Goal: Task Accomplishment & Management: Manage account settings

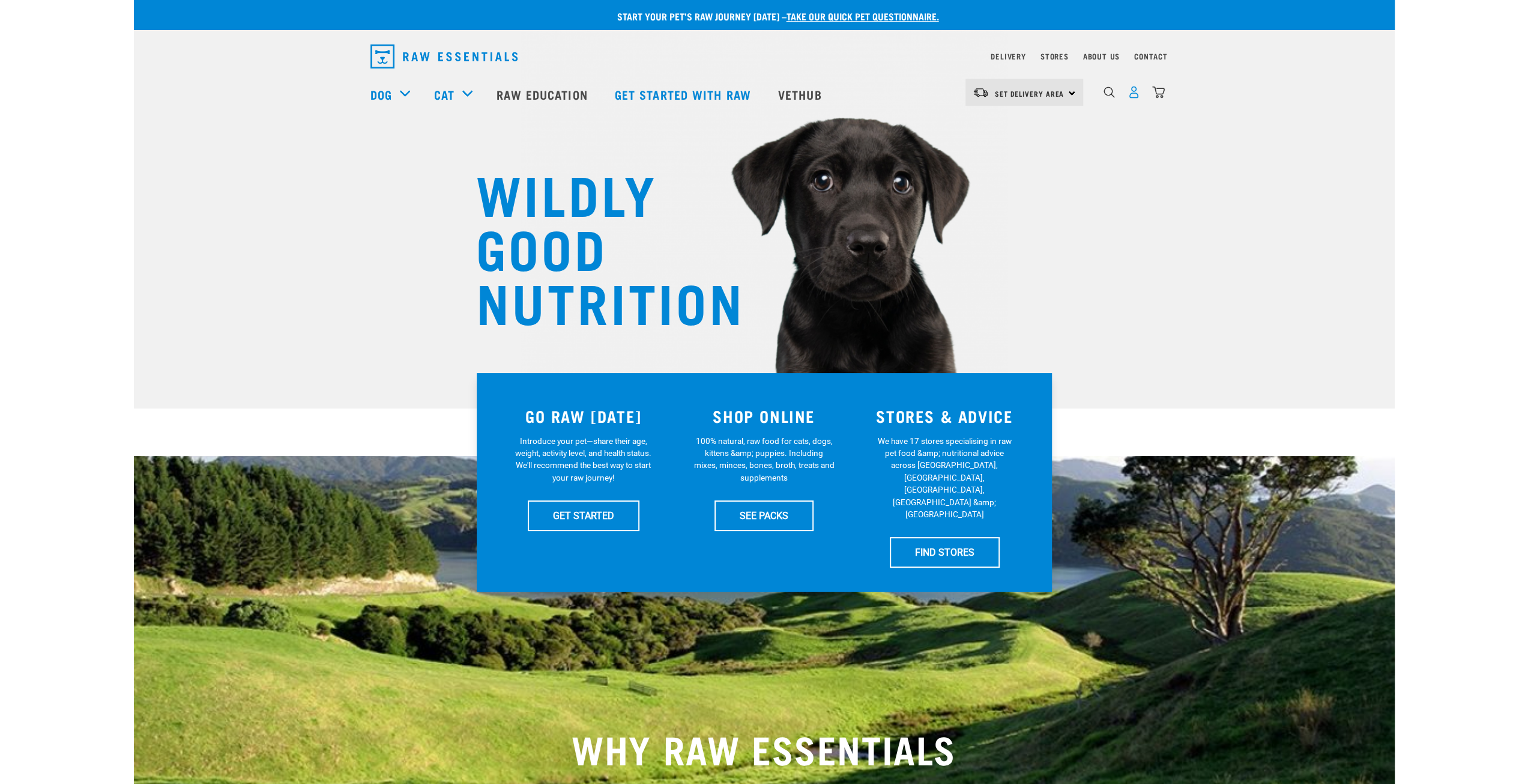
click at [1132, 97] on img "dropdown navigation" at bounding box center [1134, 92] width 12 height 12
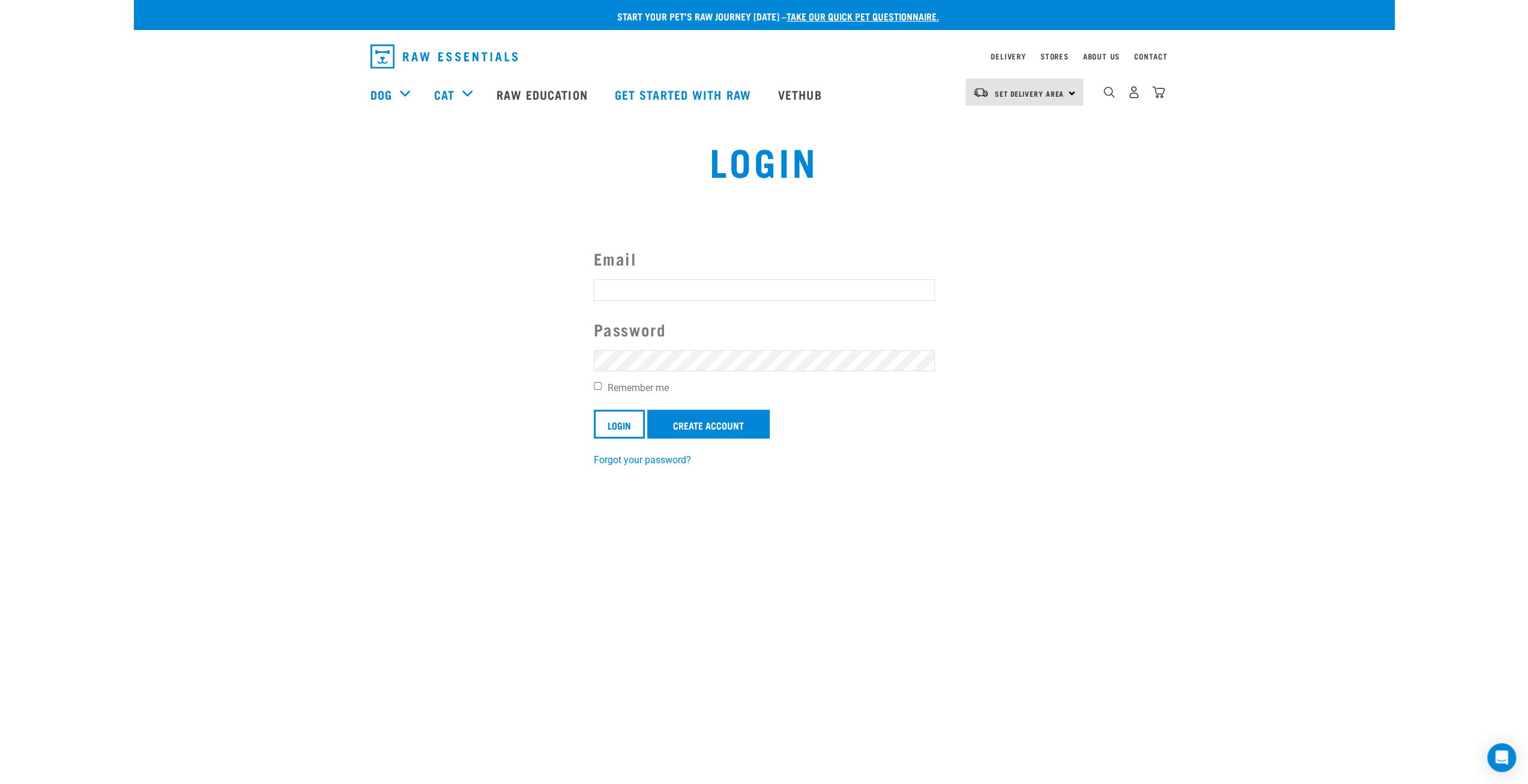
click at [655, 278] on form "Email Password Remember me Login Create Account" at bounding box center [764, 343] width 341 height 193
click at [655, 287] on input "Email" at bounding box center [764, 290] width 341 height 22
type input "andre@lomocean.com"
click at [594, 410] on input "Login" at bounding box center [619, 424] width 51 height 28
click at [37, 377] on div "Invalid username or password." at bounding box center [0, 392] width 72 height 94
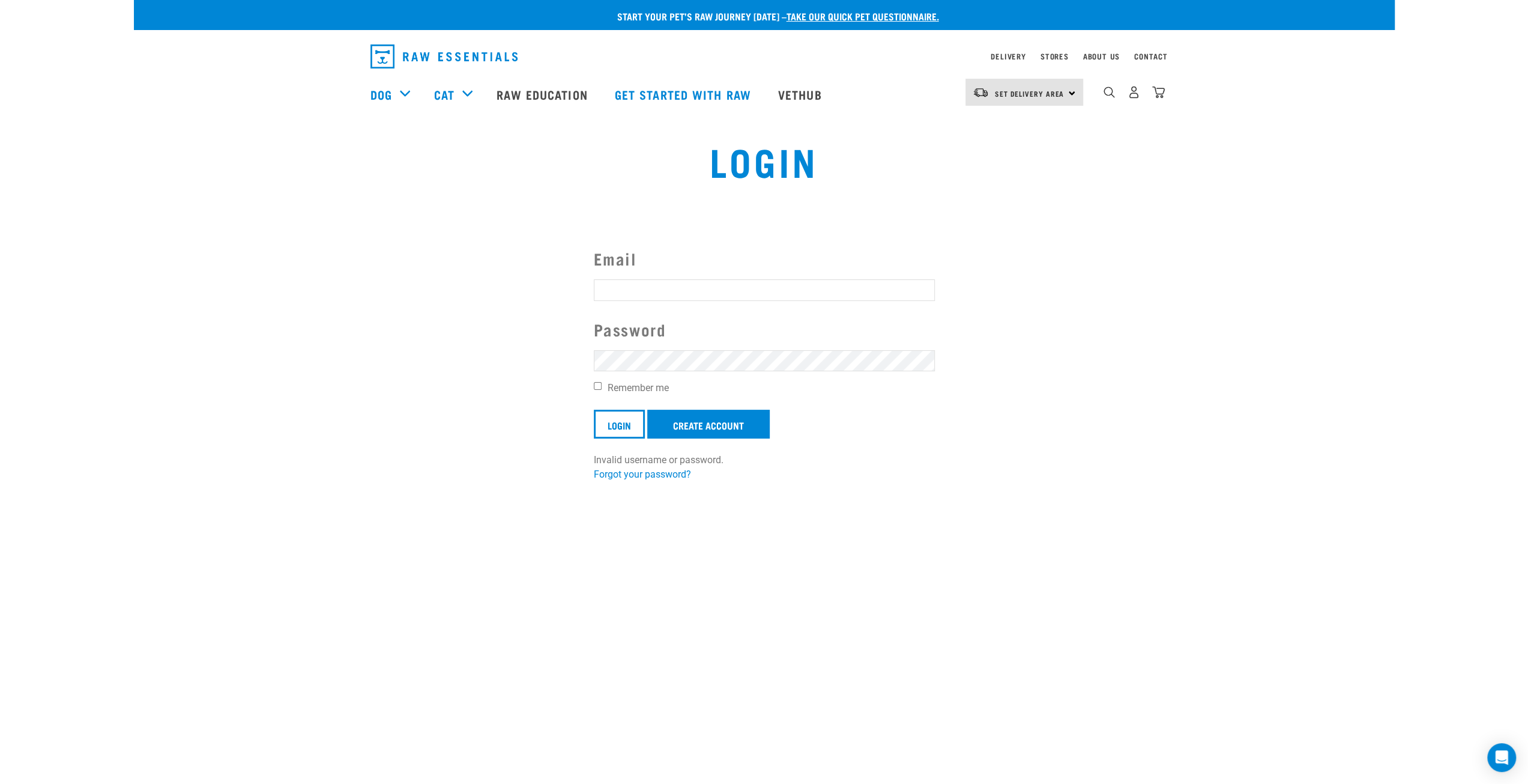
click at [28, 370] on button "delete" at bounding box center [22, 364] width 12 height 12
click at [645, 290] on input "Email" at bounding box center [764, 290] width 341 height 22
type input "andre@lomocean.com"
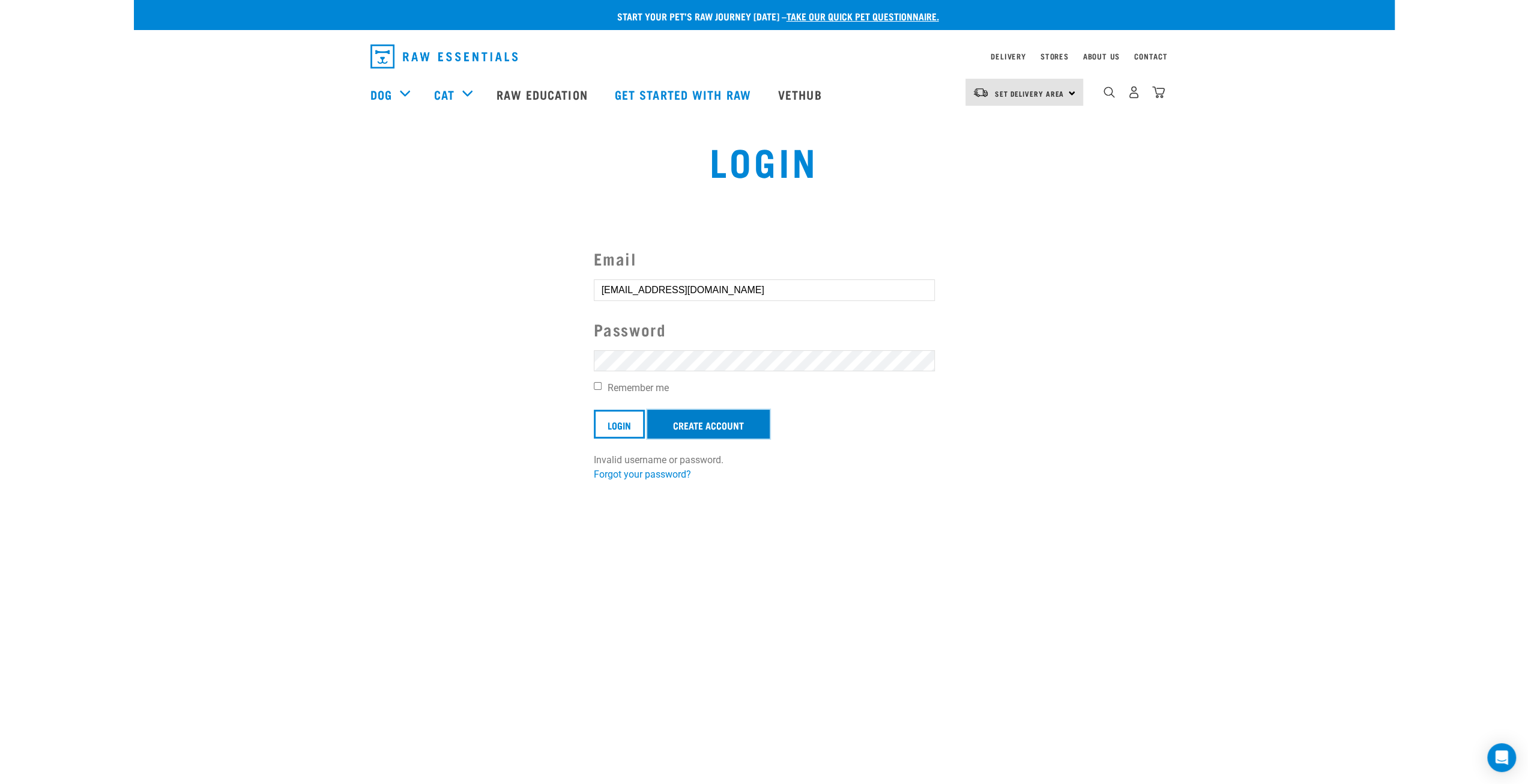
click at [706, 418] on link "Create Account" at bounding box center [709, 424] width 122 height 28
click at [632, 421] on input "Login" at bounding box center [619, 424] width 51 height 28
click at [37, 377] on div "Invalid username or password." at bounding box center [0, 392] width 72 height 94
click at [28, 370] on button "delete" at bounding box center [22, 364] width 12 height 12
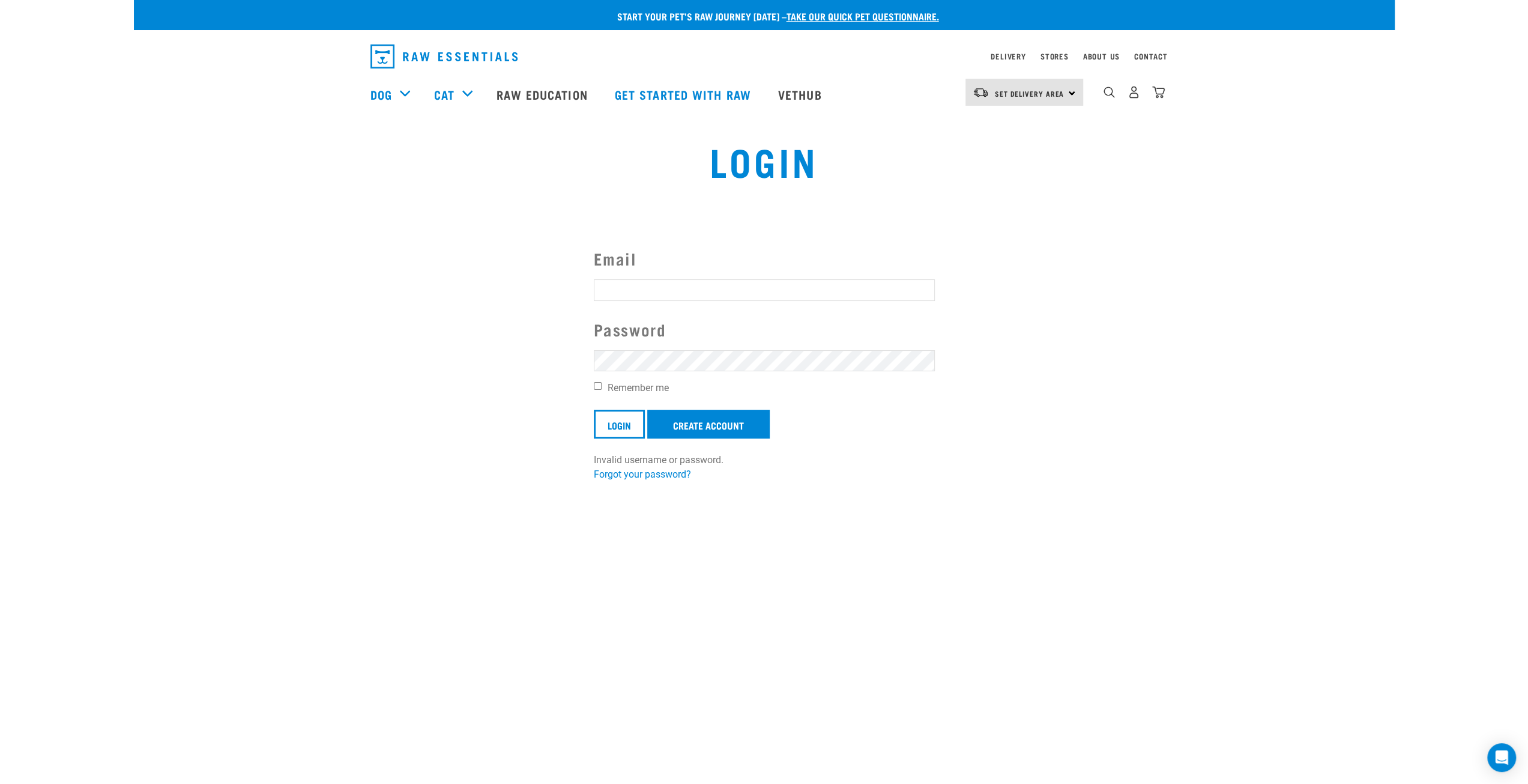
click at [28, 370] on button "delete" at bounding box center [22, 364] width 12 height 12
click at [37, 377] on div "Invalid username or password." at bounding box center [0, 392] width 72 height 94
drag, startPoint x: 827, startPoint y: 377, endPoint x: 819, endPoint y: 380, distance: 8.5
click at [827, 377] on body "Invalid username or password. Start your pet’s raw journey [DATE] – take our qu…" at bounding box center [764, 629] width 1528 height 1259
